Goal: Task Accomplishment & Management: Use online tool/utility

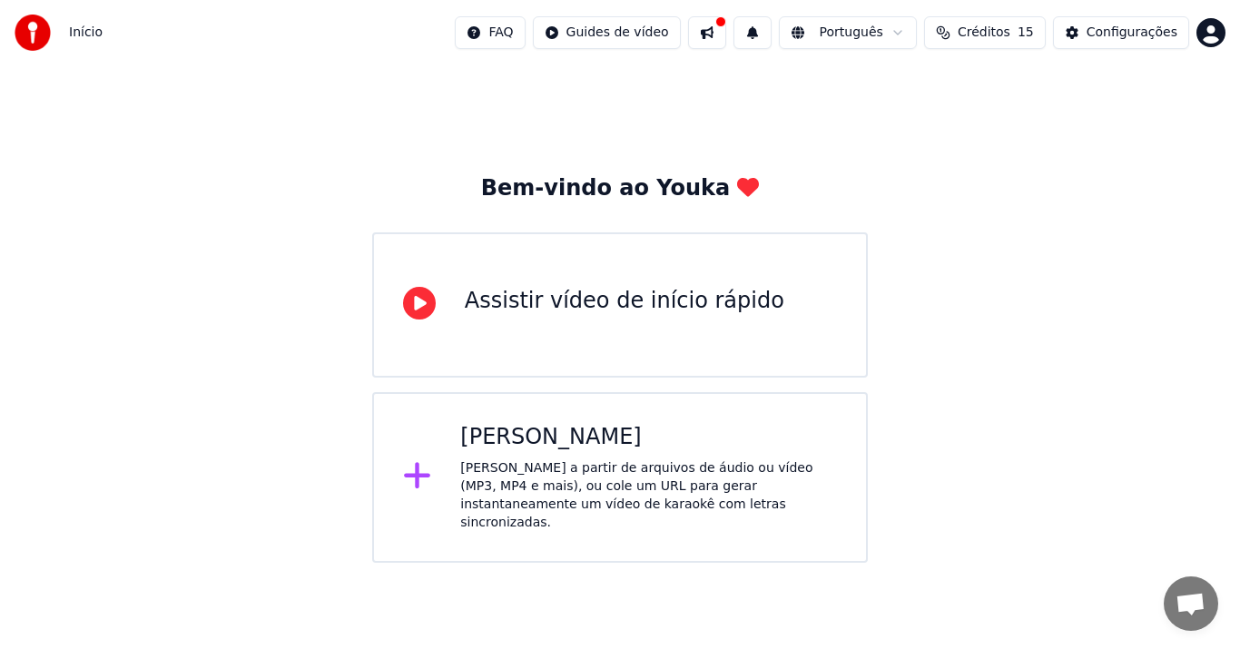
click at [585, 466] on div "[PERSON_NAME] a partir de arquivos de áudio ou vídeo (MP3, MP4 e mais), ou cole…" at bounding box center [648, 495] width 377 height 73
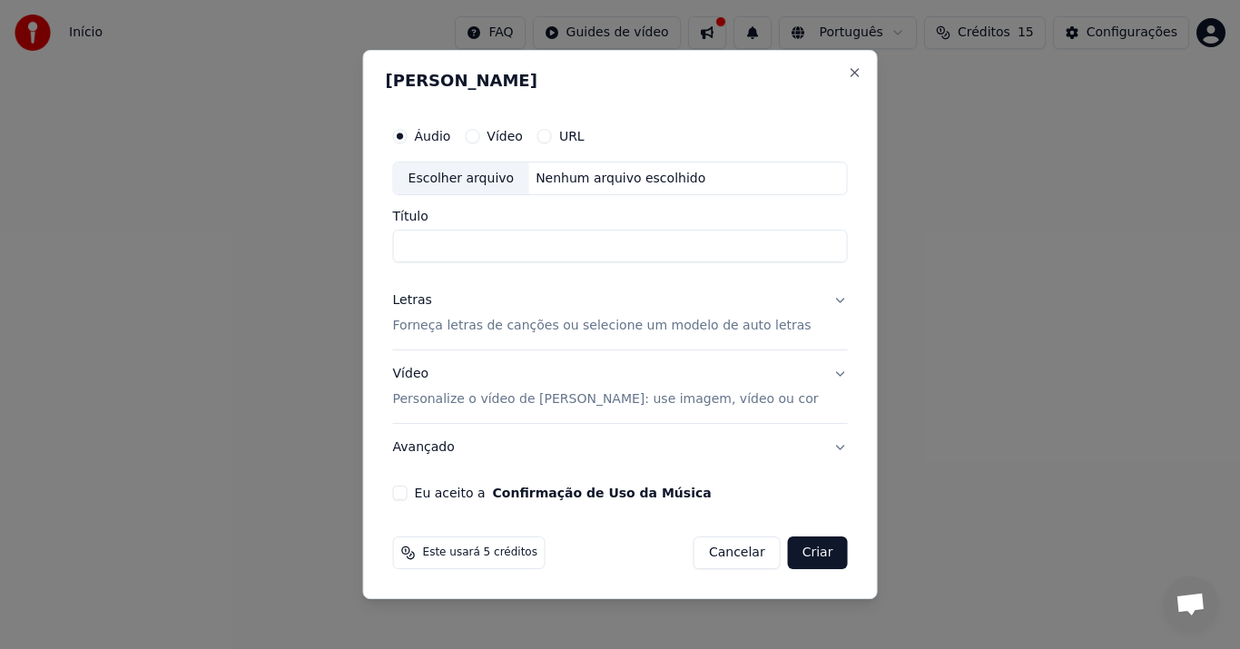
click at [552, 137] on button "URL" at bounding box center [544, 136] width 15 height 15
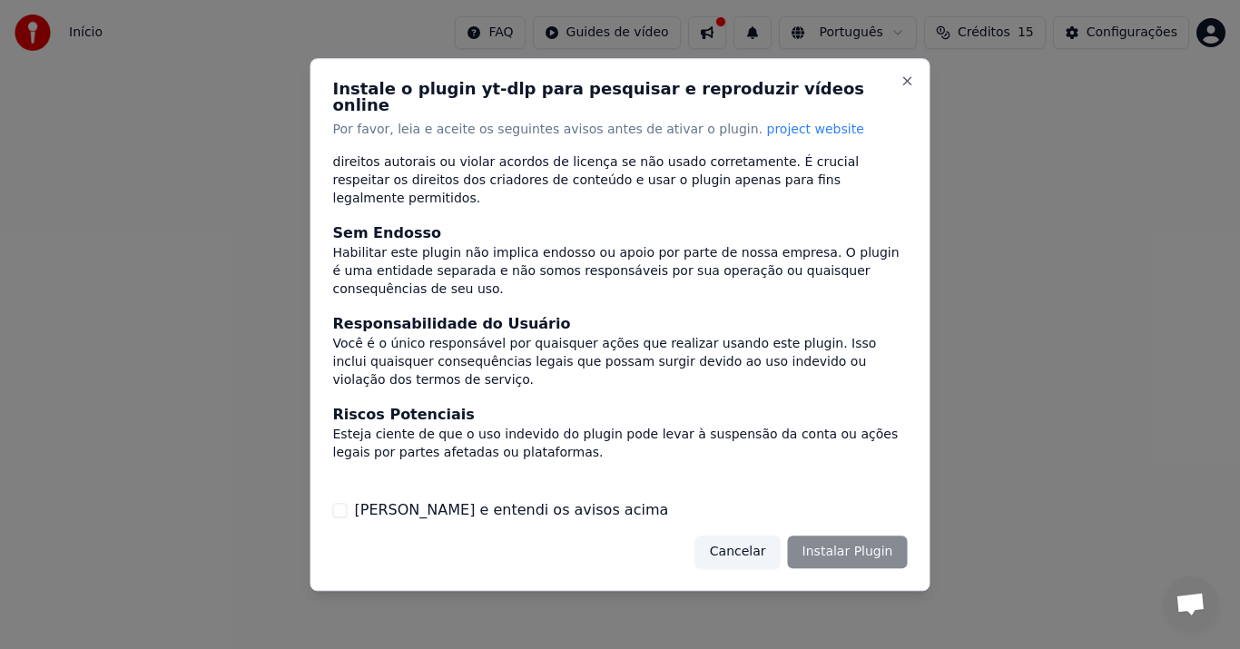
scroll to position [151, 0]
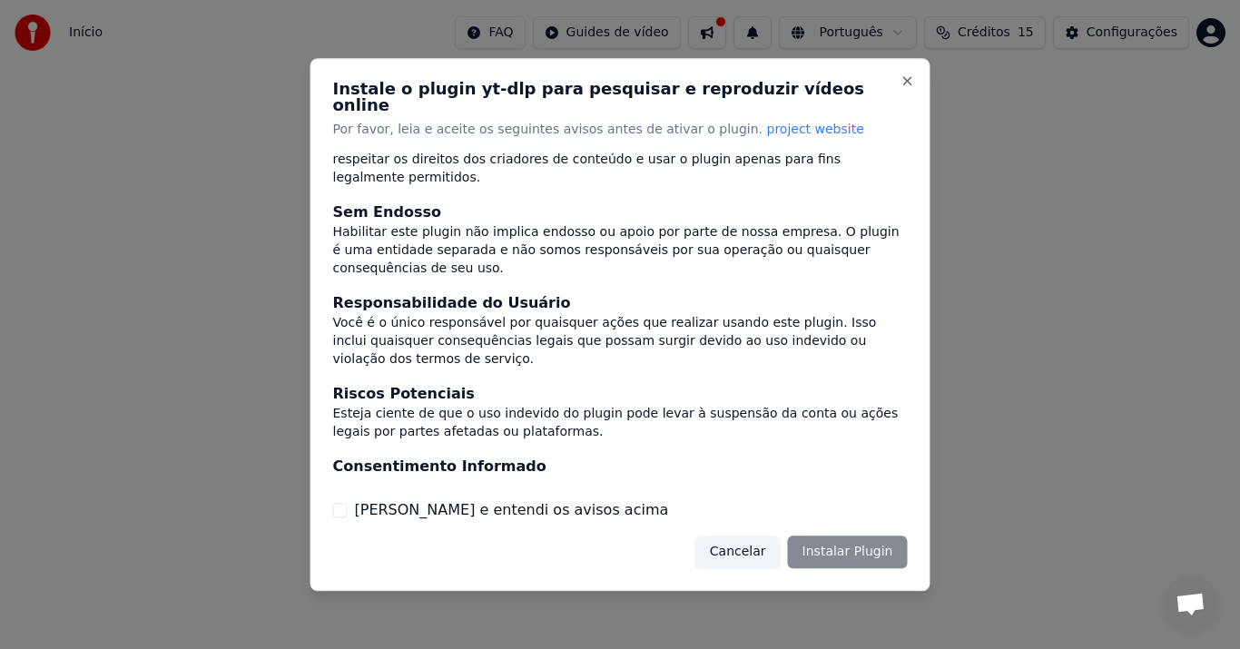
click at [745, 543] on button "Cancelar" at bounding box center [737, 552] width 85 height 33
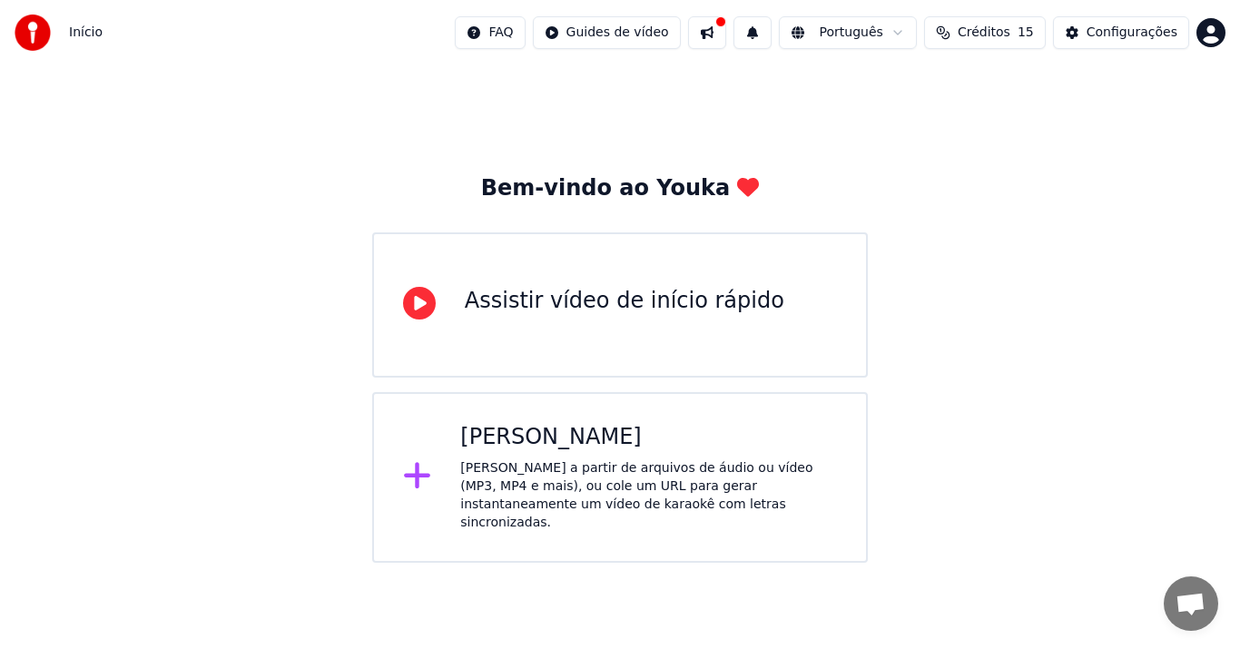
click at [568, 302] on div "Assistir vídeo de início rápido" at bounding box center [625, 301] width 320 height 29
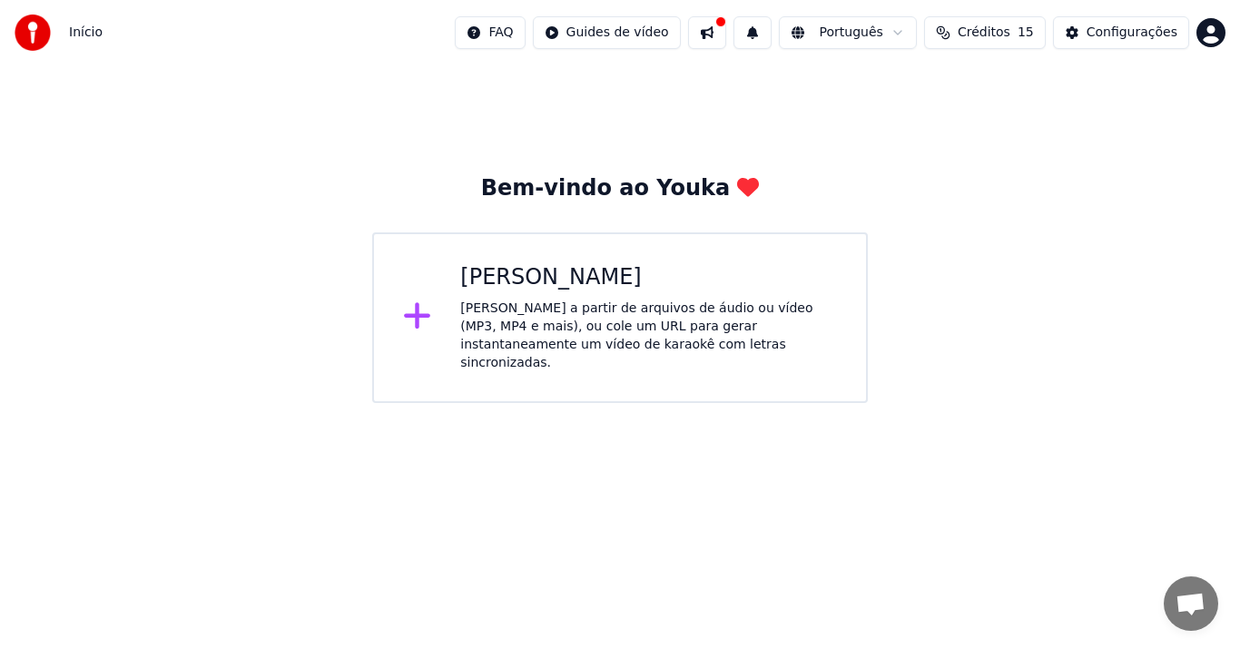
click at [528, 337] on div "[PERSON_NAME] a partir de arquivos de áudio ou vídeo (MP3, MP4 e mais), ou cole…" at bounding box center [648, 336] width 377 height 73
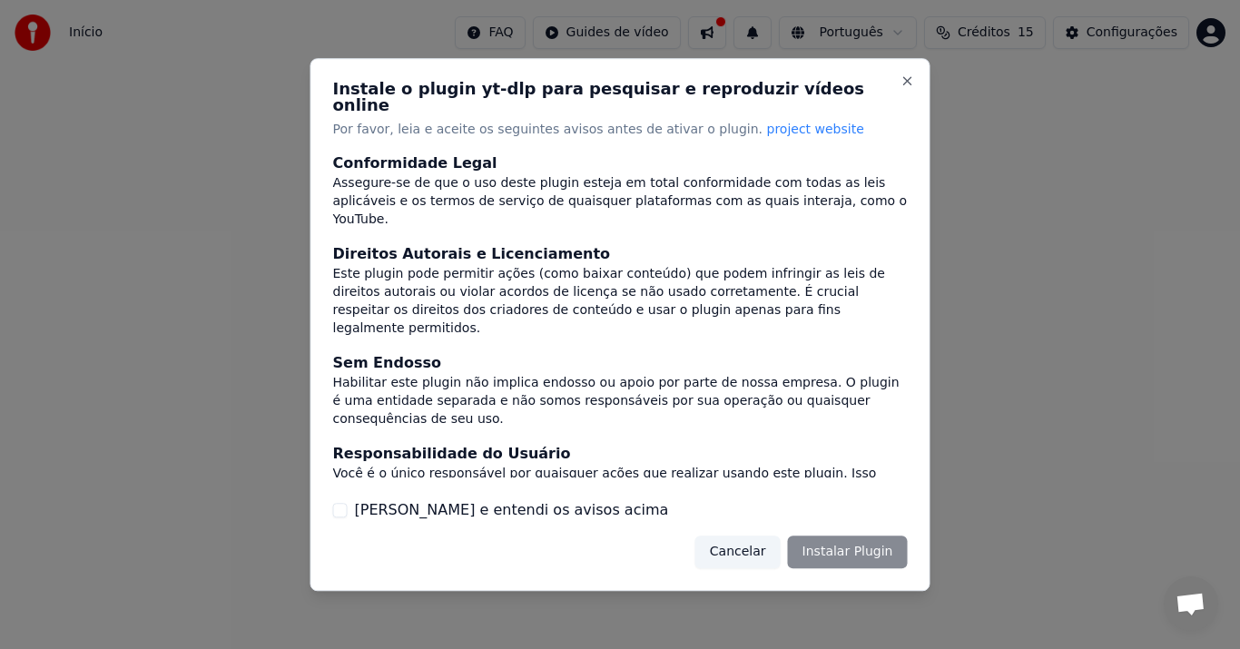
click at [434, 505] on label "[PERSON_NAME] e entendi os avisos acima" at bounding box center [512, 510] width 314 height 22
click at [348, 505] on button "[PERSON_NAME] e entendi os avisos acima" at bounding box center [340, 510] width 15 height 15
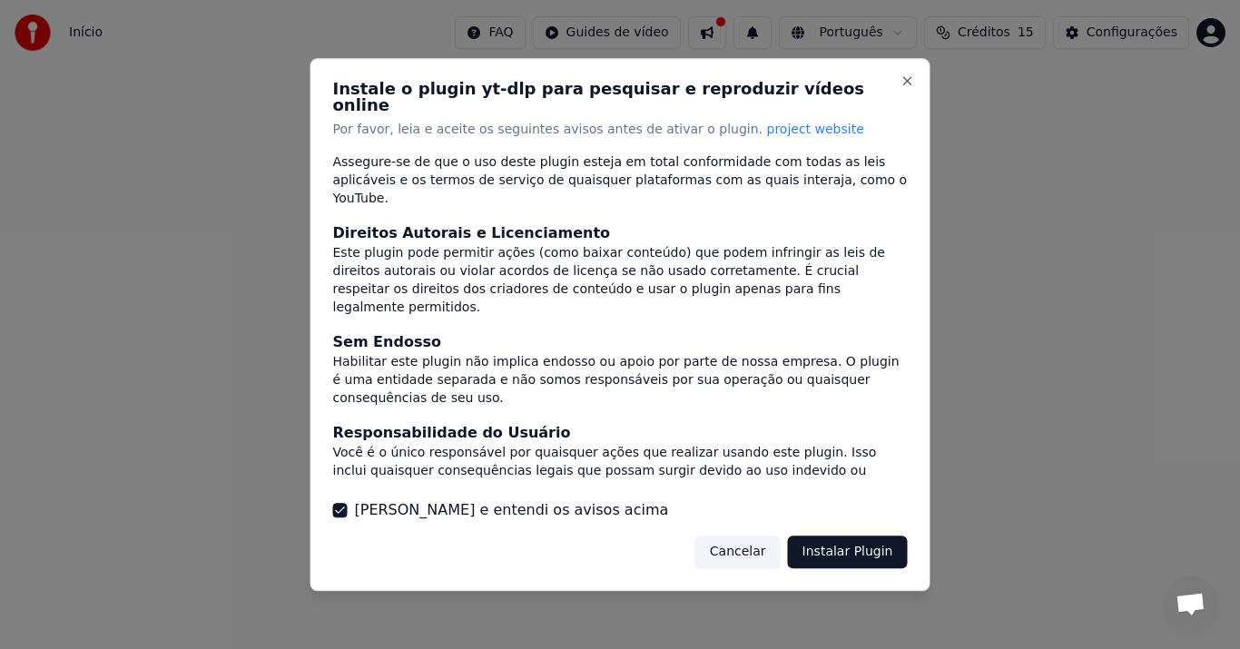
scroll to position [0, 0]
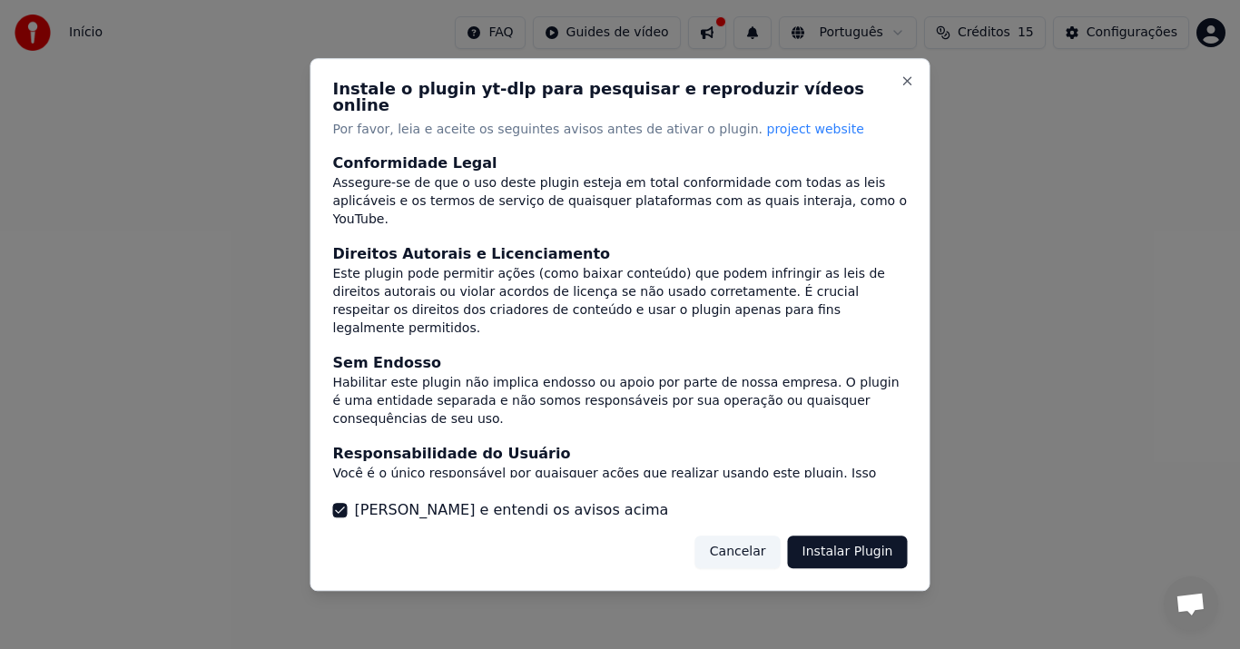
click at [811, 540] on button "Instalar Plugin" at bounding box center [848, 552] width 120 height 33
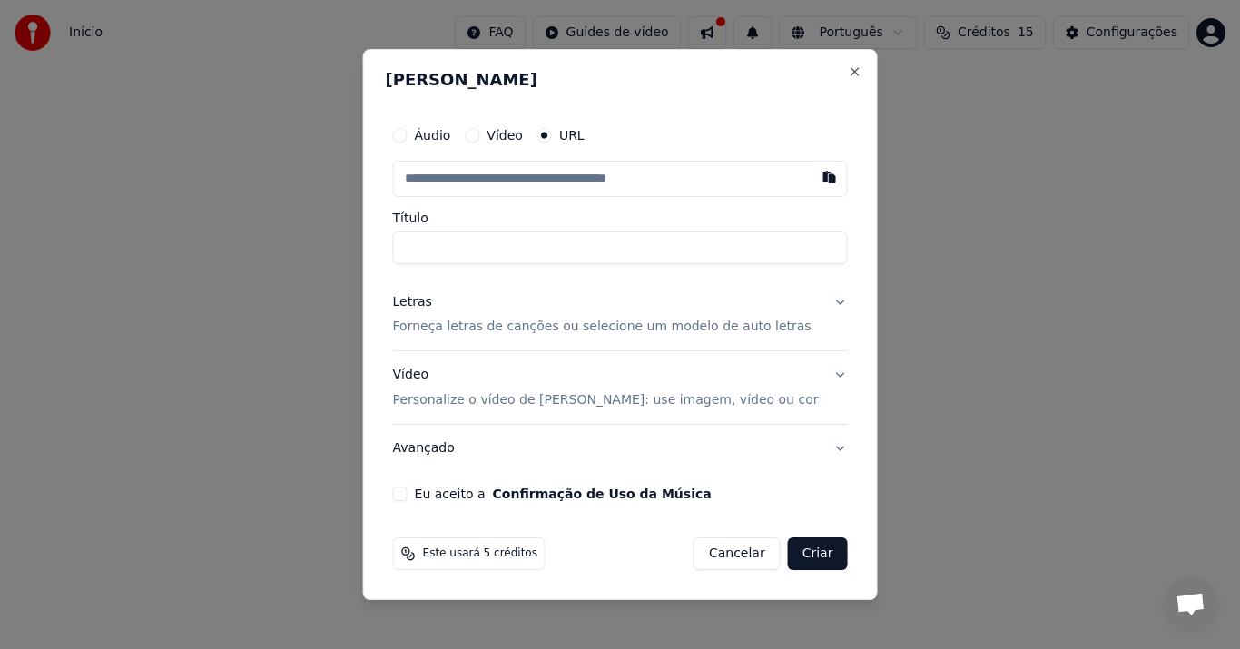
click at [451, 137] on label "Áudio" at bounding box center [433, 135] width 36 height 13
click at [408, 137] on button "Áudio" at bounding box center [400, 135] width 15 height 15
drag, startPoint x: 443, startPoint y: 134, endPoint x: 526, endPoint y: 139, distance: 82.7
click at [445, 133] on label "Áudio" at bounding box center [433, 136] width 36 height 13
click at [408, 133] on button "Áudio" at bounding box center [400, 136] width 15 height 15
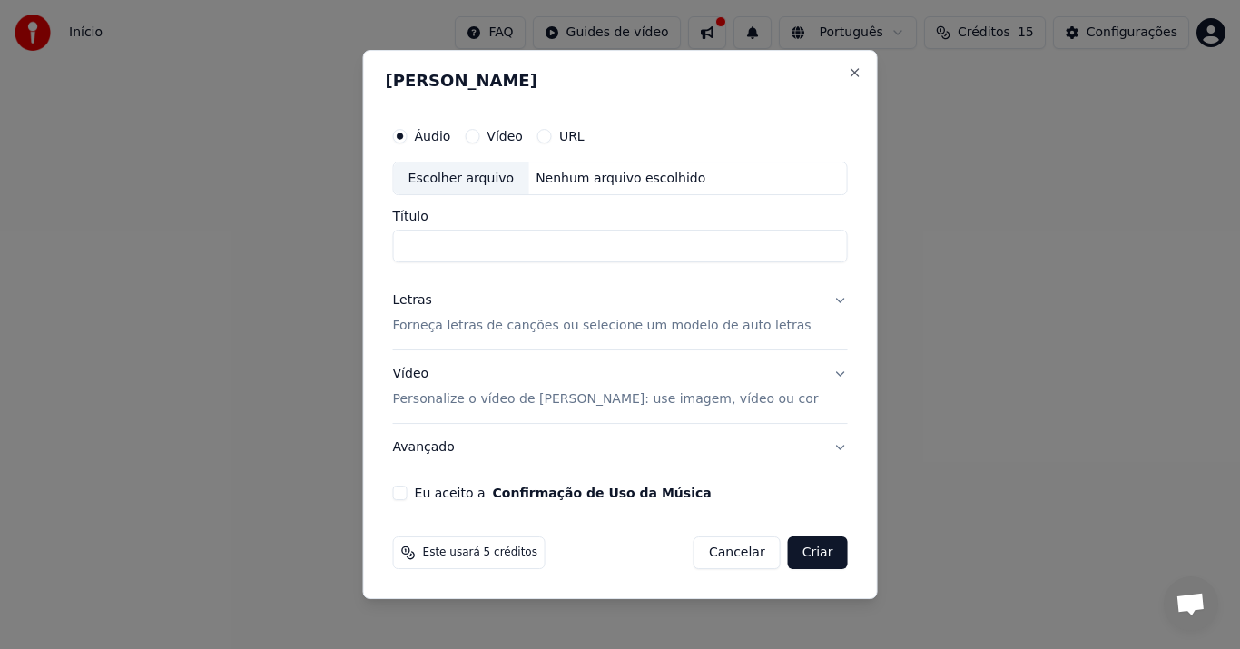
click at [523, 139] on label "Vídeo" at bounding box center [505, 136] width 36 height 13
click at [479, 139] on button "Vídeo" at bounding box center [472, 136] width 15 height 15
click at [469, 175] on div "Escolher arquivo" at bounding box center [461, 179] width 135 height 33
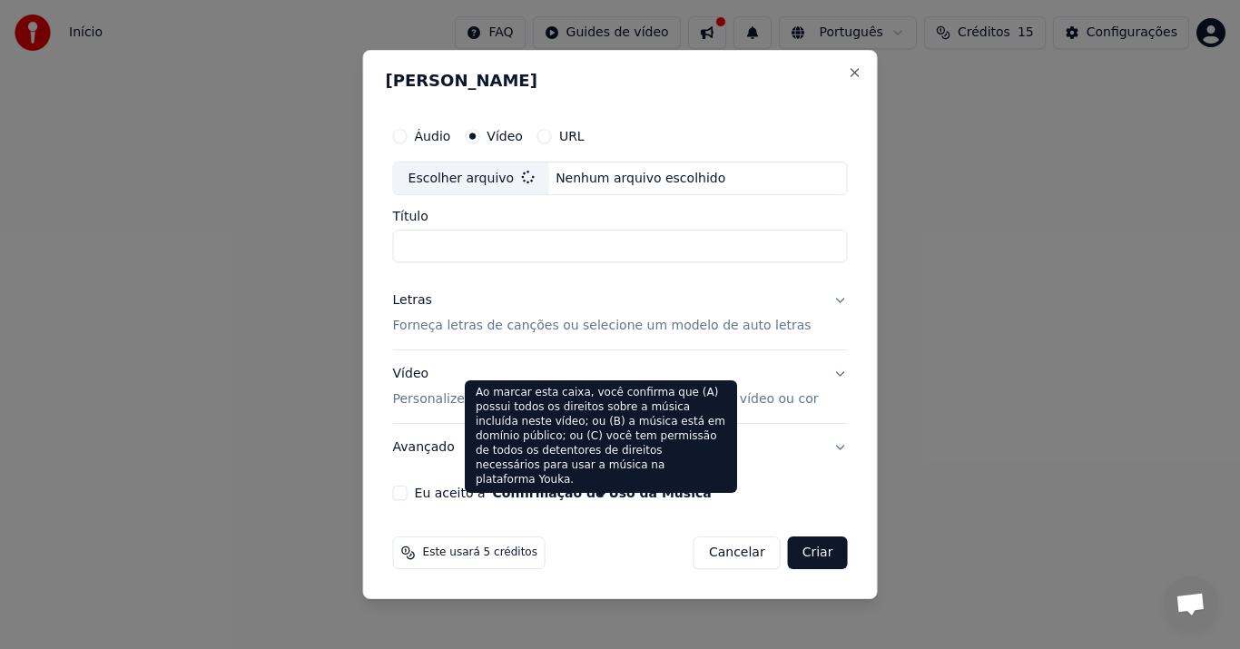
type input "**********"
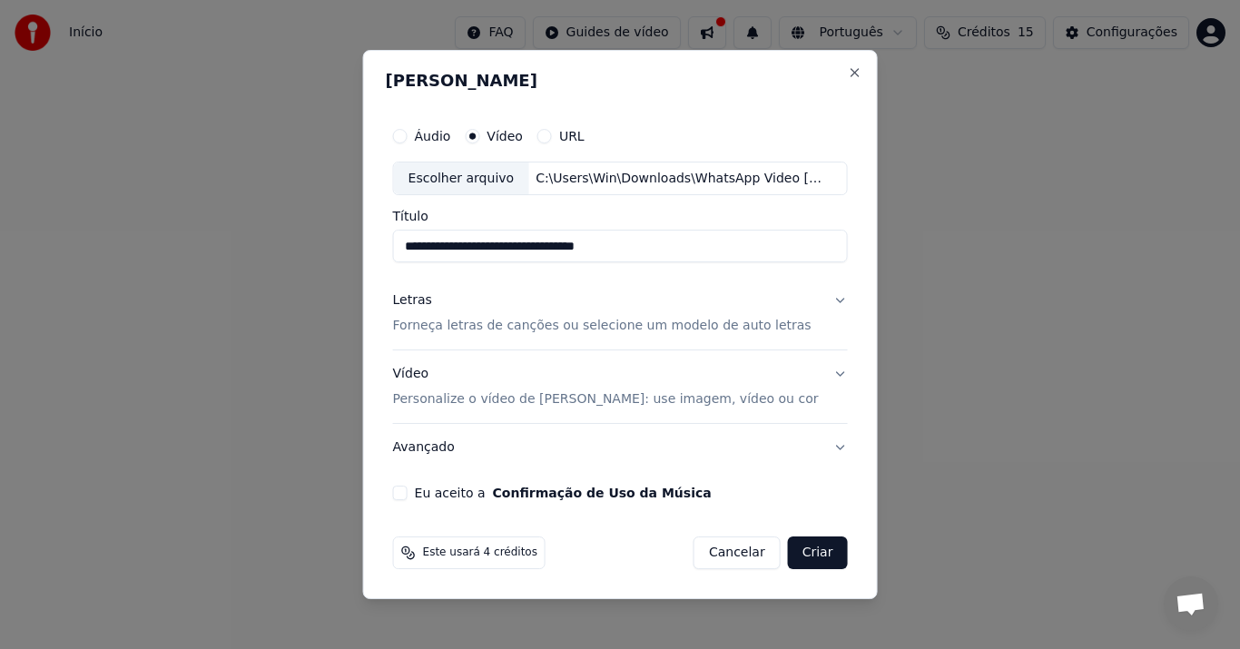
click at [408, 496] on button "Eu aceito a Confirmação de Uso da Música" at bounding box center [400, 493] width 15 height 15
click at [408, 135] on button "Áudio" at bounding box center [400, 136] width 15 height 15
click at [479, 179] on div "Escolher arquivo" at bounding box center [461, 179] width 135 height 33
click at [507, 135] on div "Vídeo" at bounding box center [494, 136] width 58 height 15
click at [479, 134] on button "Vídeo" at bounding box center [472, 136] width 15 height 15
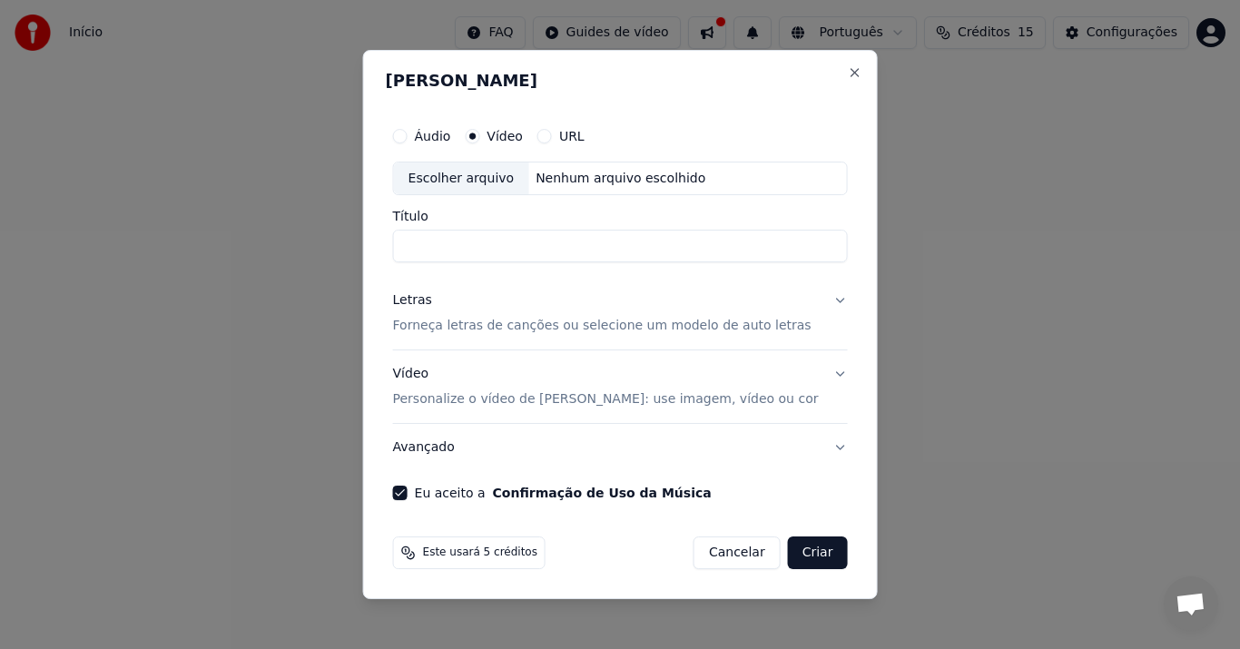
click at [552, 139] on button "URL" at bounding box center [544, 136] width 15 height 15
click at [811, 182] on button "button" at bounding box center [829, 177] width 36 height 33
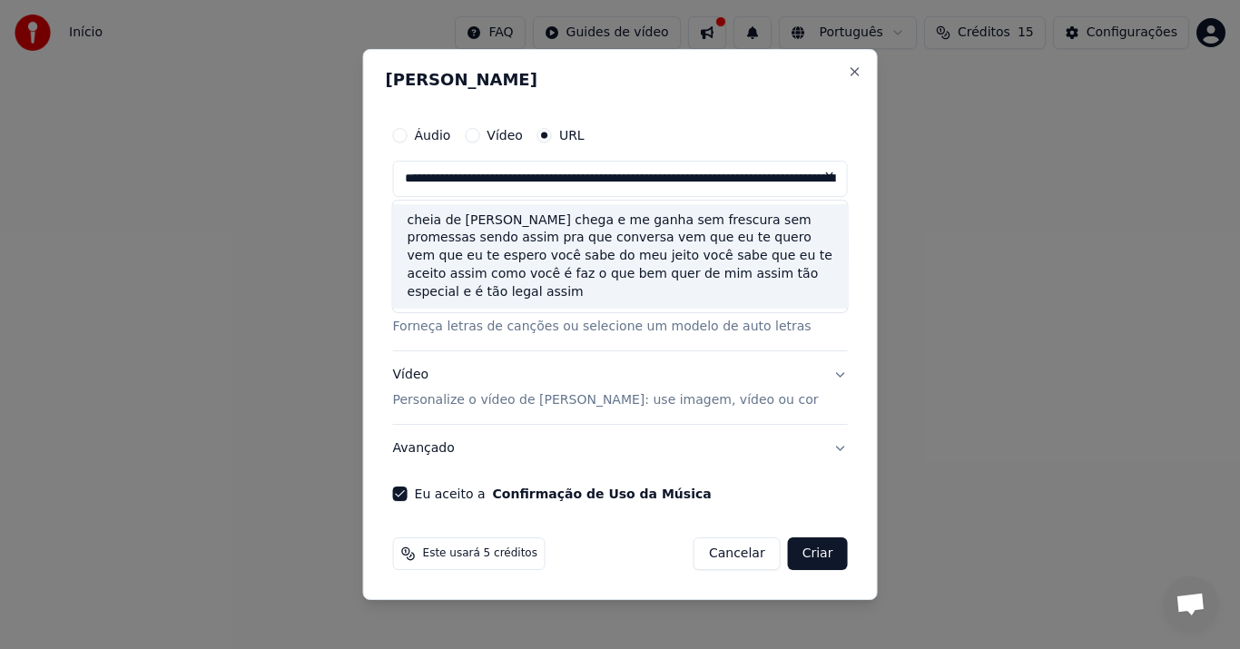
type input "**********"
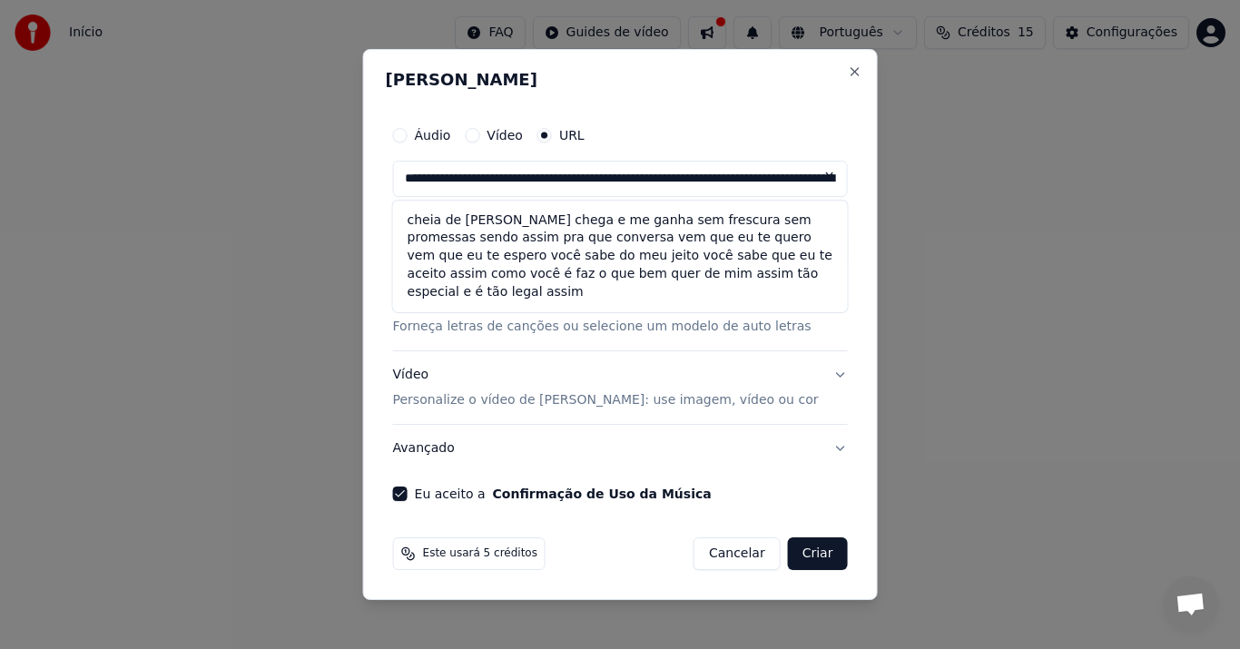
click at [811, 177] on button at bounding box center [829, 177] width 36 height 33
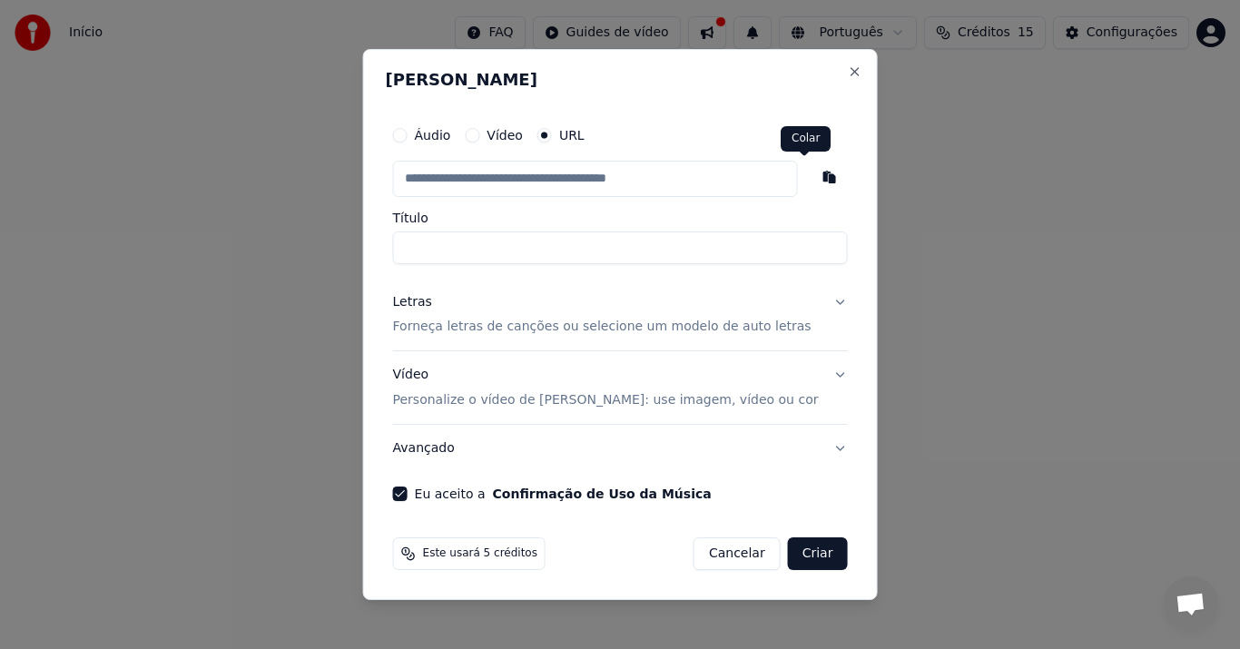
click at [811, 178] on button "button" at bounding box center [829, 177] width 36 height 33
type input "**********"
click at [811, 373] on button "Vídeo Personalize o vídeo de karaokê: use imagem, vídeo ou cor" at bounding box center [620, 388] width 455 height 73
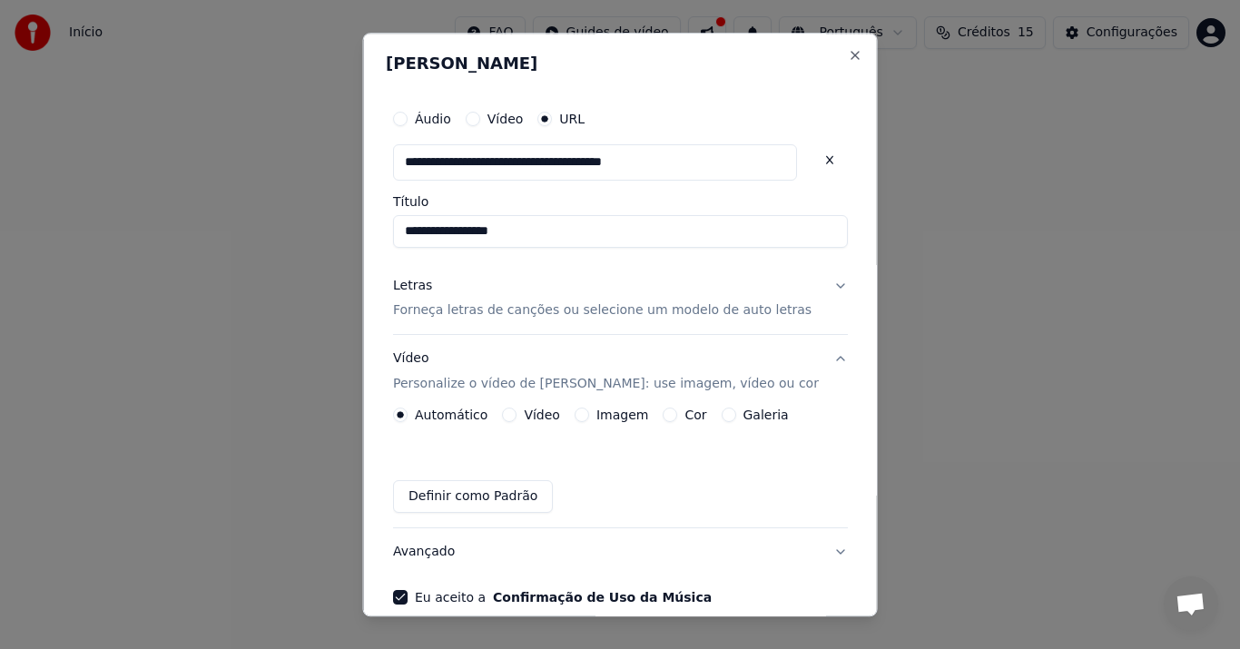
click at [809, 281] on button "Letras Forneça letras de canções ou selecione um modelo de auto letras" at bounding box center [620, 298] width 455 height 73
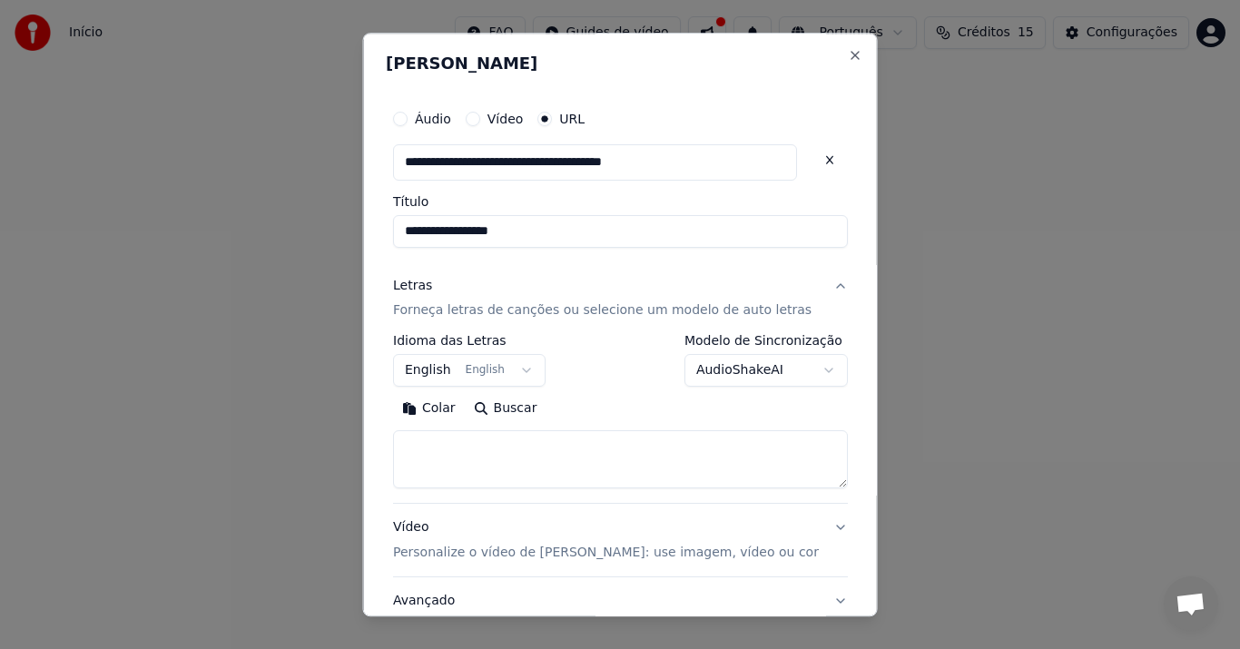
click at [535, 374] on button "English English" at bounding box center [469, 371] width 153 height 33
click at [457, 373] on button "English English" at bounding box center [469, 371] width 153 height 33
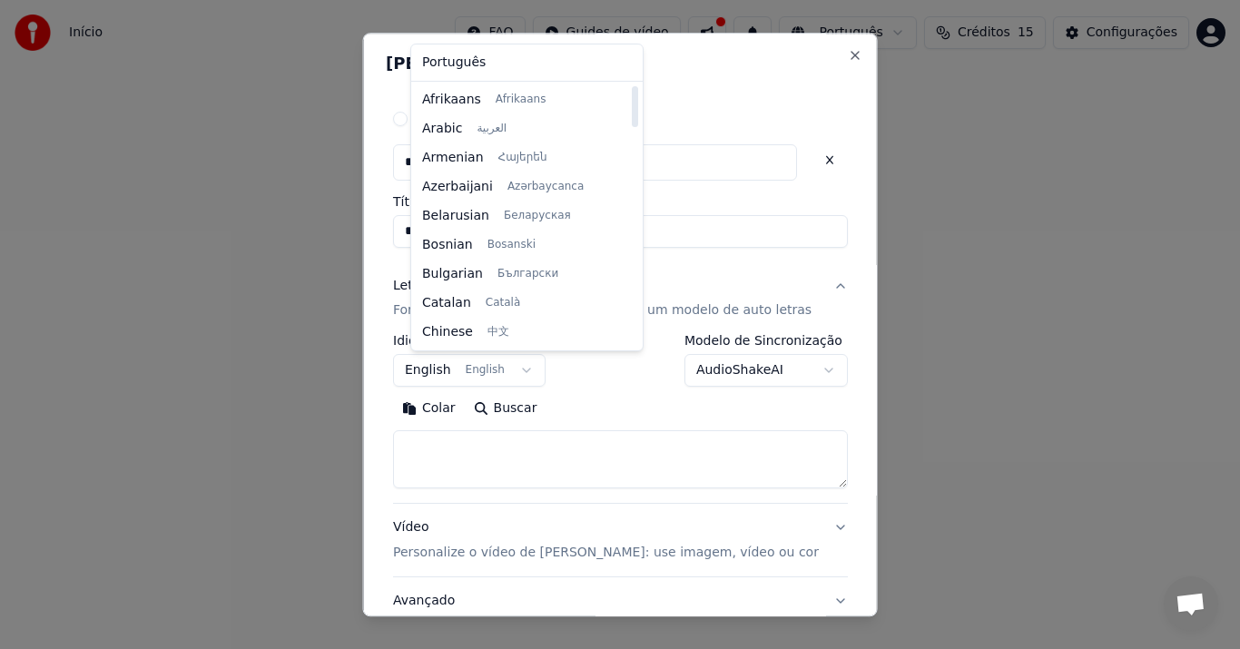
drag, startPoint x: 616, startPoint y: 277, endPoint x: 610, endPoint y: 99, distance: 178.0
click at [632, 99] on div at bounding box center [635, 106] width 6 height 41
click at [826, 49] on body "**********" at bounding box center [620, 201] width 1240 height 403
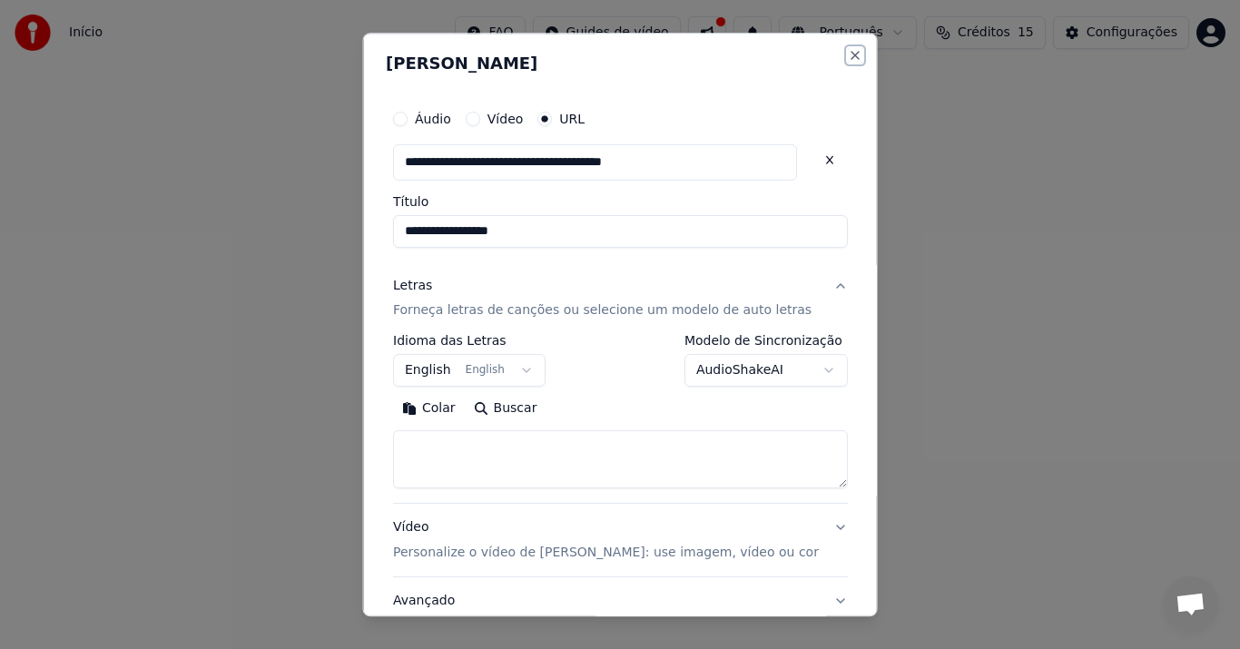
click at [847, 53] on button "Close" at bounding box center [854, 55] width 15 height 15
select select
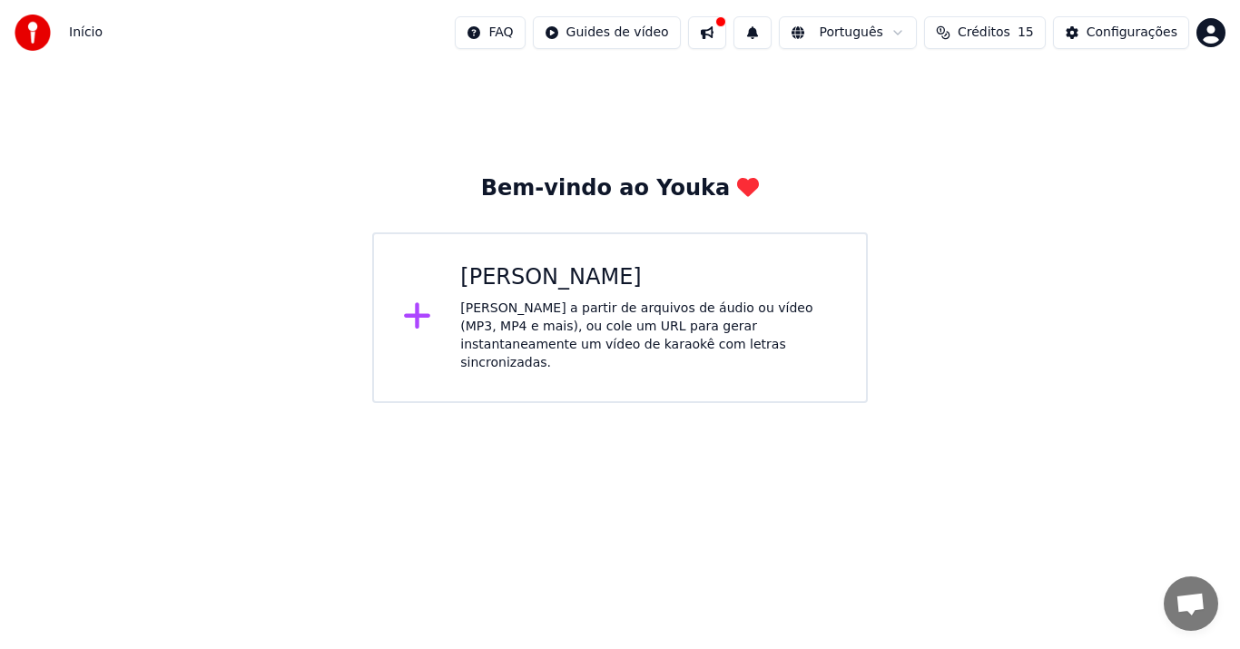
click at [911, 34] on html "Início FAQ Guides de vídeo Português Créditos 15 Configurações Bem-vindo ao You…" at bounding box center [620, 201] width 1240 height 403
click at [980, 103] on html "Início FAQ Guides de vídeo Português Créditos 15 Configurações Bem-vindo ao You…" at bounding box center [620, 201] width 1240 height 403
click at [465, 310] on div "[PERSON_NAME] a partir de arquivos de áudio ou vídeo (MP3, MP4 e mais), ou cole…" at bounding box center [648, 336] width 377 height 73
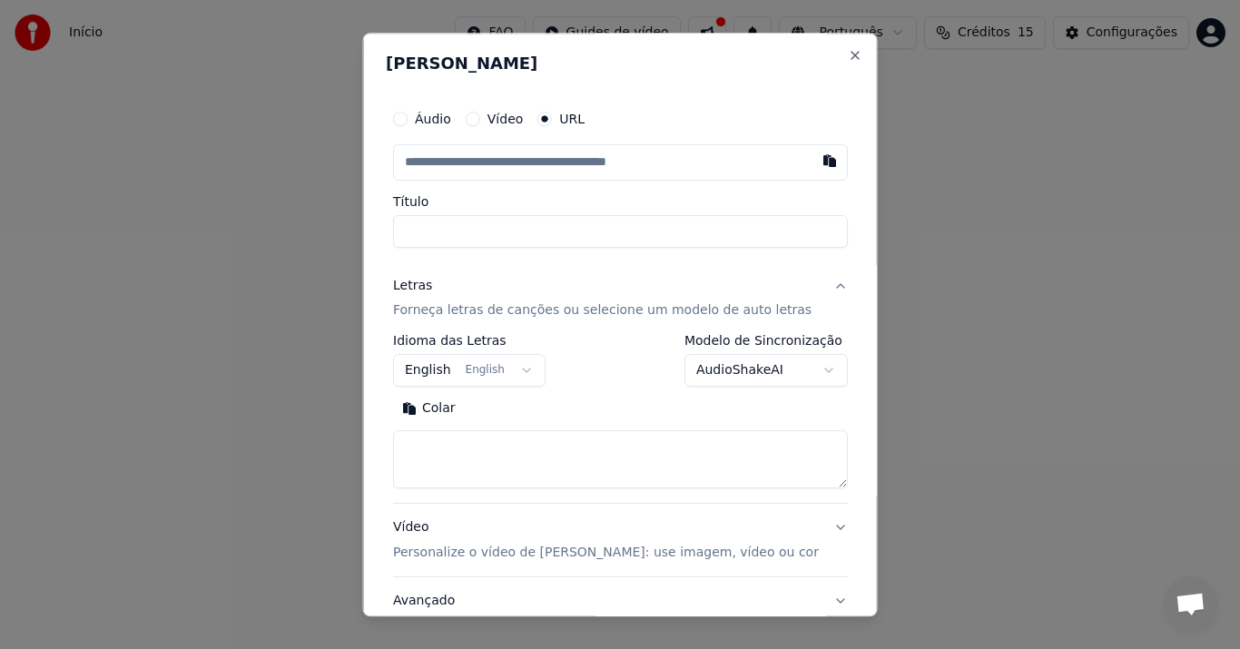
click at [811, 163] on button "button" at bounding box center [829, 160] width 36 height 33
type input "**********"
click at [441, 370] on body "**********" at bounding box center [620, 201] width 1240 height 403
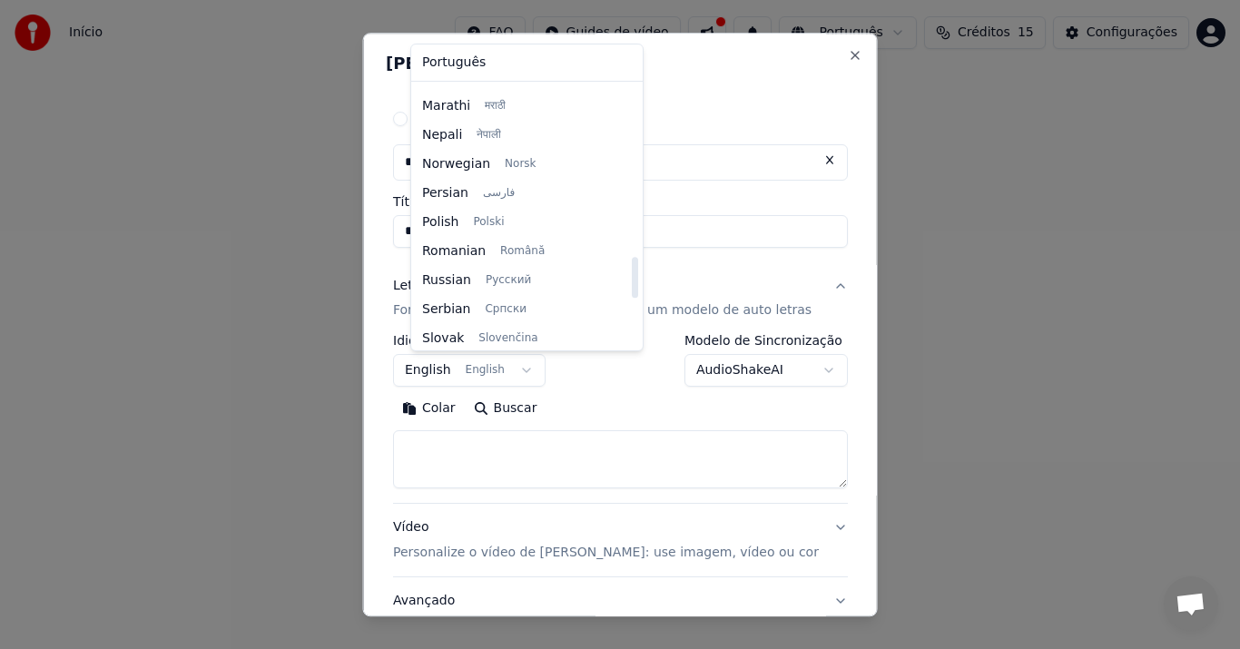
scroll to position [1089, 0]
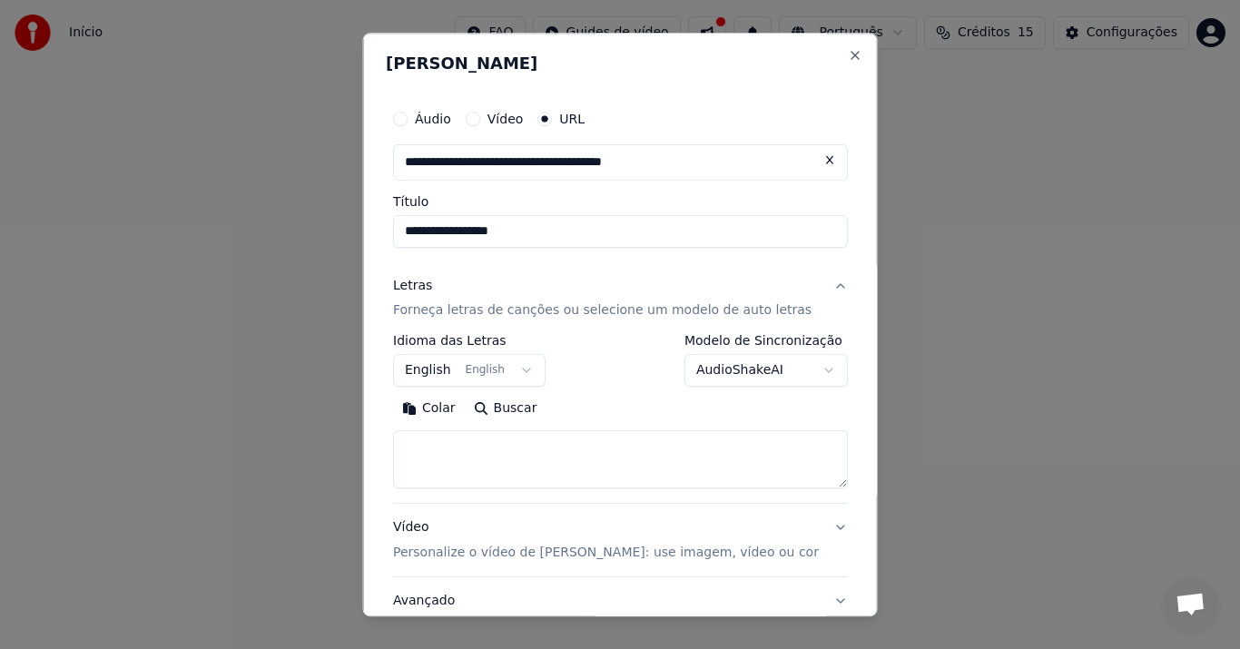
click at [683, 403] on body "**********" at bounding box center [620, 201] width 1240 height 403
click at [771, 359] on body "**********" at bounding box center [620, 201] width 1240 height 403
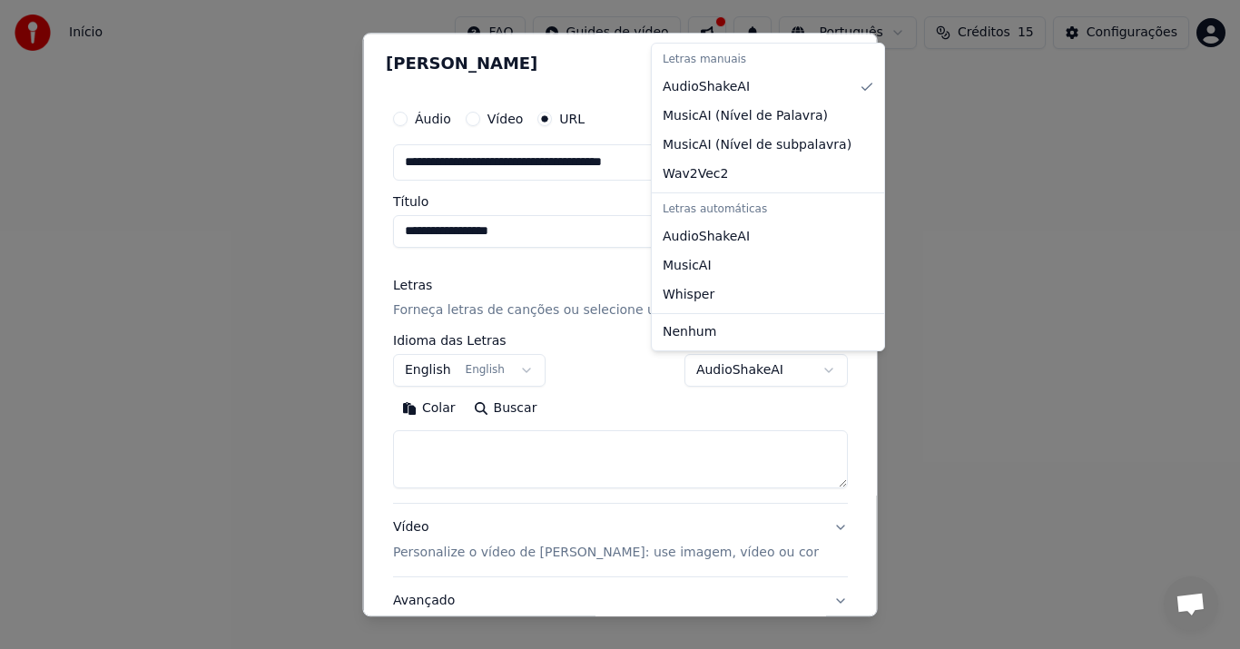
click at [680, 403] on body "**********" at bounding box center [620, 201] width 1240 height 403
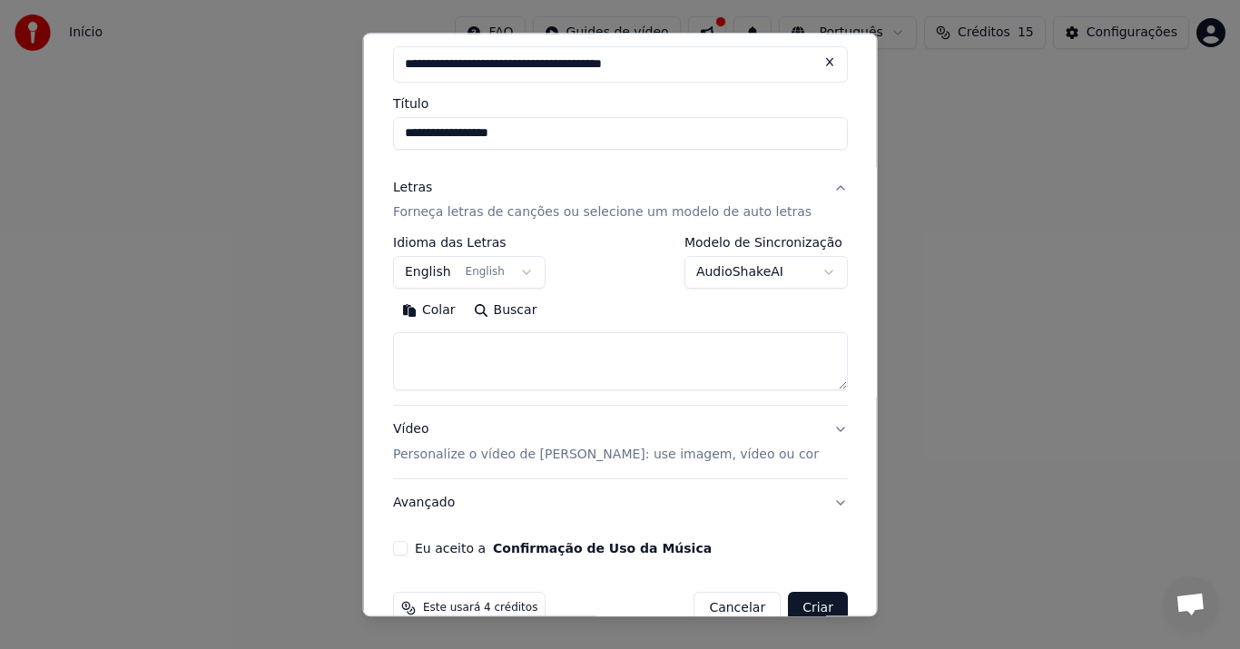
scroll to position [136, 0]
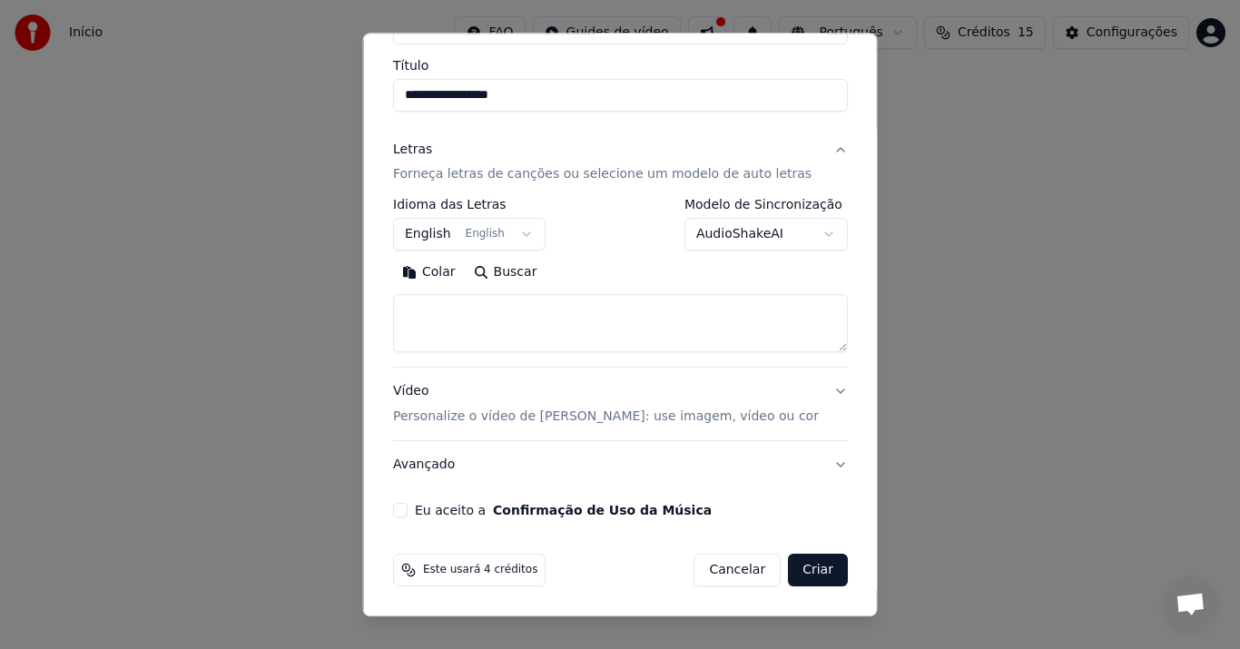
click at [707, 560] on button "Cancelar" at bounding box center [737, 571] width 87 height 33
select select
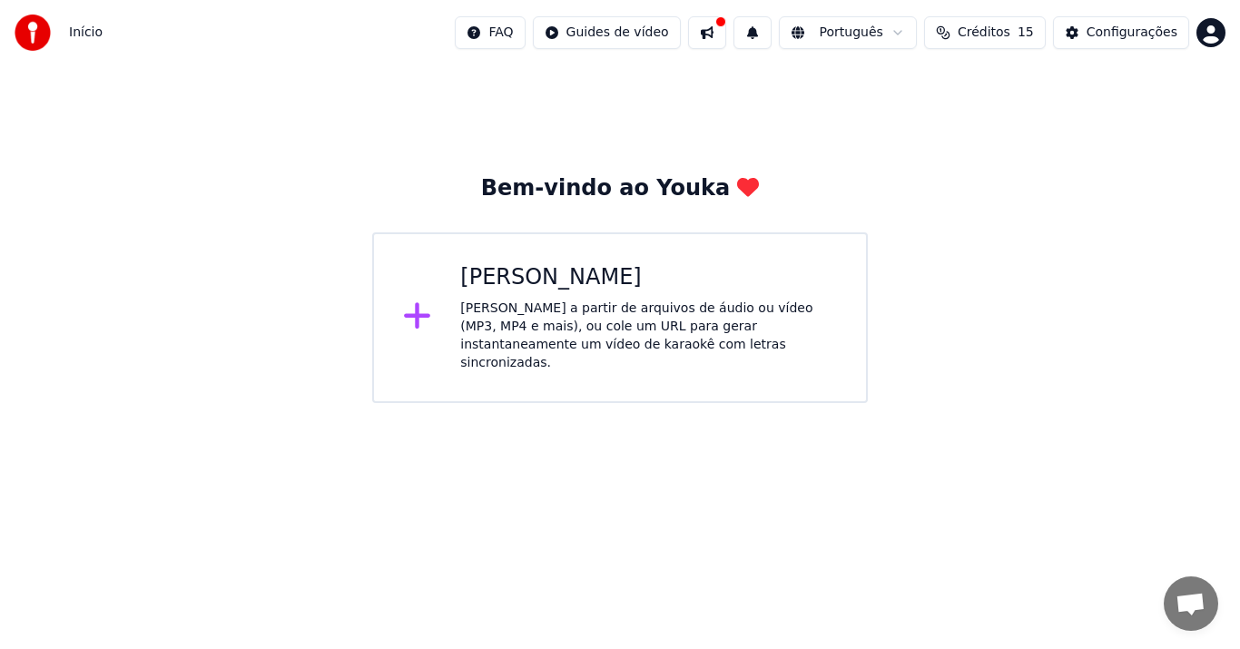
click at [711, 132] on div "Bem-vindo ao Youka Criar Karaokê Crie karaokê a partir de arquivos de áudio ou …" at bounding box center [620, 234] width 1240 height 338
